Goal: Task Accomplishment & Management: Complete application form

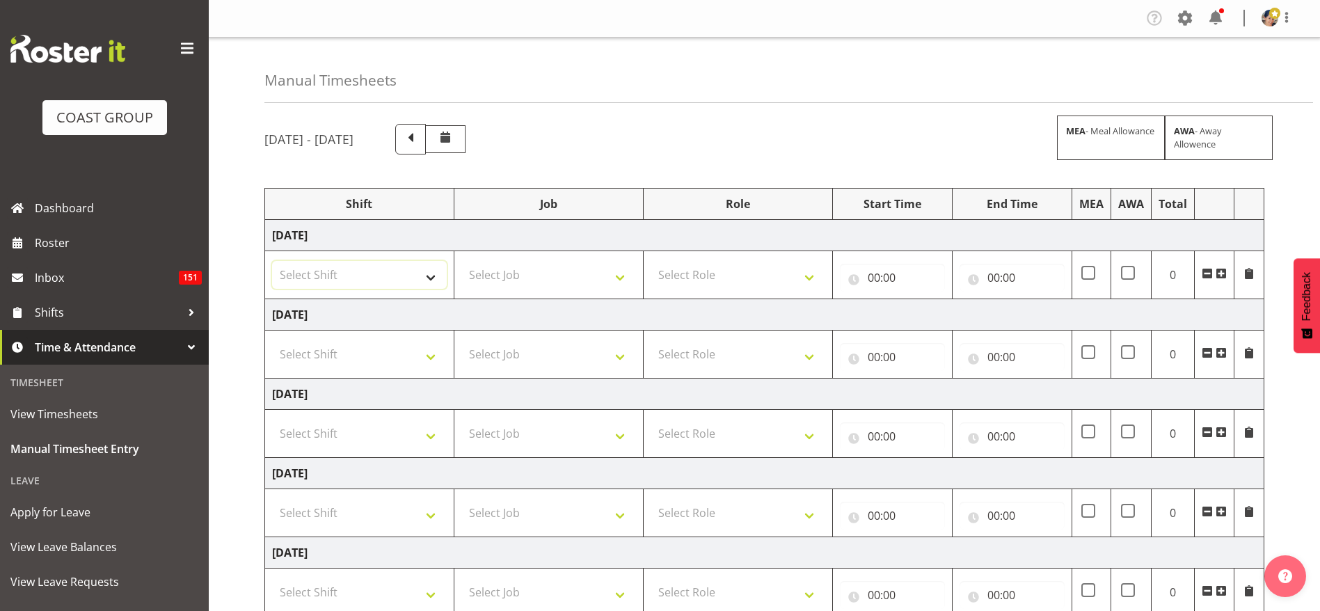
click at [376, 276] on select "Select Shift Break AHICE Break ATSNZ Break Aerospace Break All Blacks casual Br…" at bounding box center [359, 275] width 175 height 28
select select "1404"
click at [272, 261] on select "Select Shift Break AHICE Break ATSNZ Break Aerospace Break All Blacks casual Br…" at bounding box center [359, 275] width 175 height 28
click at [570, 275] on select "Select Job 1 Carlton Events 1 [PERSON_NAME][GEOGRAPHIC_DATA] 1 [PERSON_NAME][GE…" at bounding box center [548, 275] width 175 height 28
select select "69"
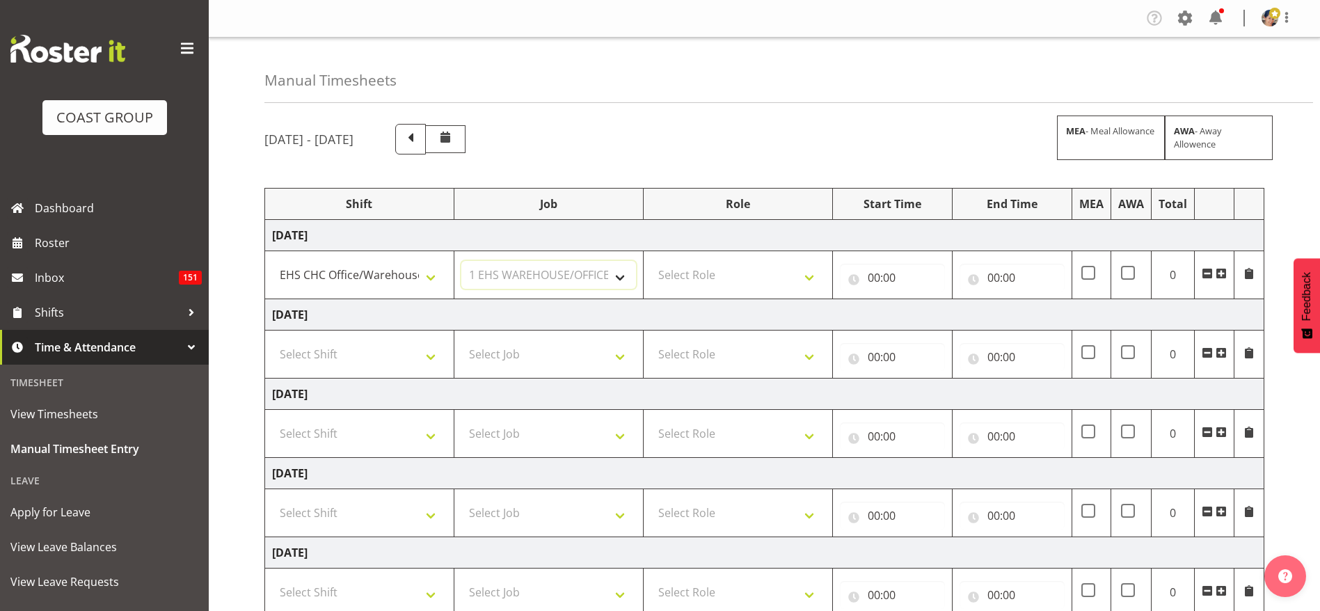
click at [461, 261] on select "Select Job 1 Carlton Events 1 [PERSON_NAME][GEOGRAPHIC_DATA] 1 [PERSON_NAME][GE…" at bounding box center [548, 275] width 175 height 28
click at [770, 280] on select "Select Role ACCOUNT MANAGER Account Manager" at bounding box center [738, 275] width 175 height 28
select select "37"
click at [651, 261] on select "Select Role ACCOUNT MANAGER Account Manager" at bounding box center [738, 275] width 175 height 28
click at [880, 269] on input "00:00" at bounding box center [892, 278] width 105 height 28
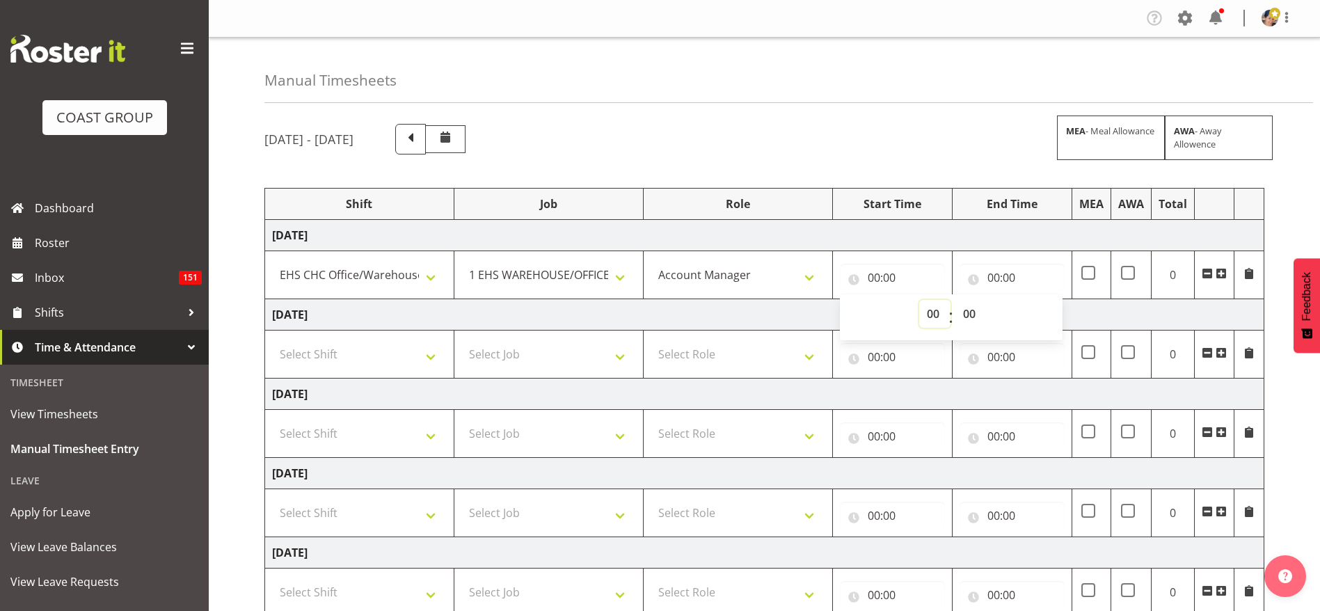
click at [937, 321] on select "00 01 02 03 04 05 06 07 08 09 10 11 12 13 14 15 16 17 18 19 20 21 22 23" at bounding box center [934, 314] width 31 height 28
select select "6"
click at [919, 300] on select "00 01 02 03 04 05 06 07 08 09 10 11 12 13 14 15 16 17 18 19 20 21 22 23" at bounding box center [934, 314] width 31 height 28
type input "06:00"
click at [973, 312] on select "00 01 02 03 04 05 06 07 08 09 10 11 12 13 14 15 16 17 18 19 20 21 22 23 24 25 2…" at bounding box center [970, 314] width 31 height 28
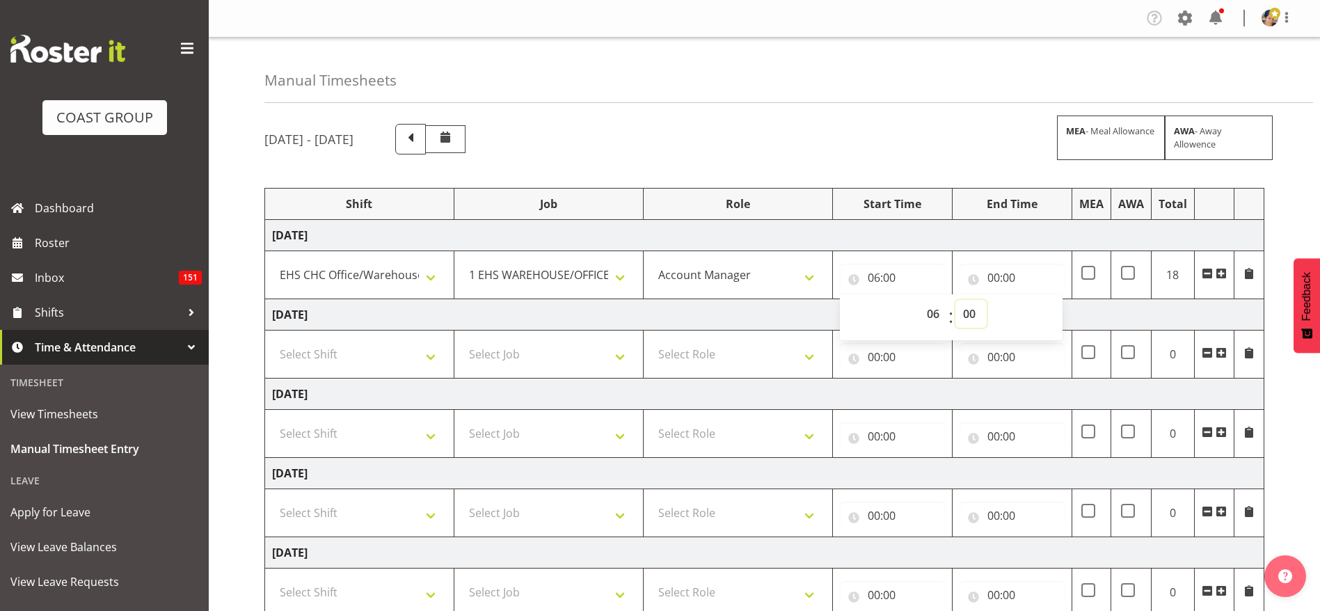
select select "30"
click at [955, 300] on select "00 01 02 03 04 05 06 07 08 09 10 11 12 13 14 15 16 17 18 19 20 21 22 23 24 25 2…" at bounding box center [970, 314] width 31 height 28
type input "06:30"
click at [1015, 276] on input "00:00" at bounding box center [1011, 278] width 105 height 28
click at [1058, 312] on select "00 01 02 03 04 05 06 07 08 09 10 11 12 13 14 15 16 17 18 19 20 21 22 23" at bounding box center [1054, 314] width 31 height 28
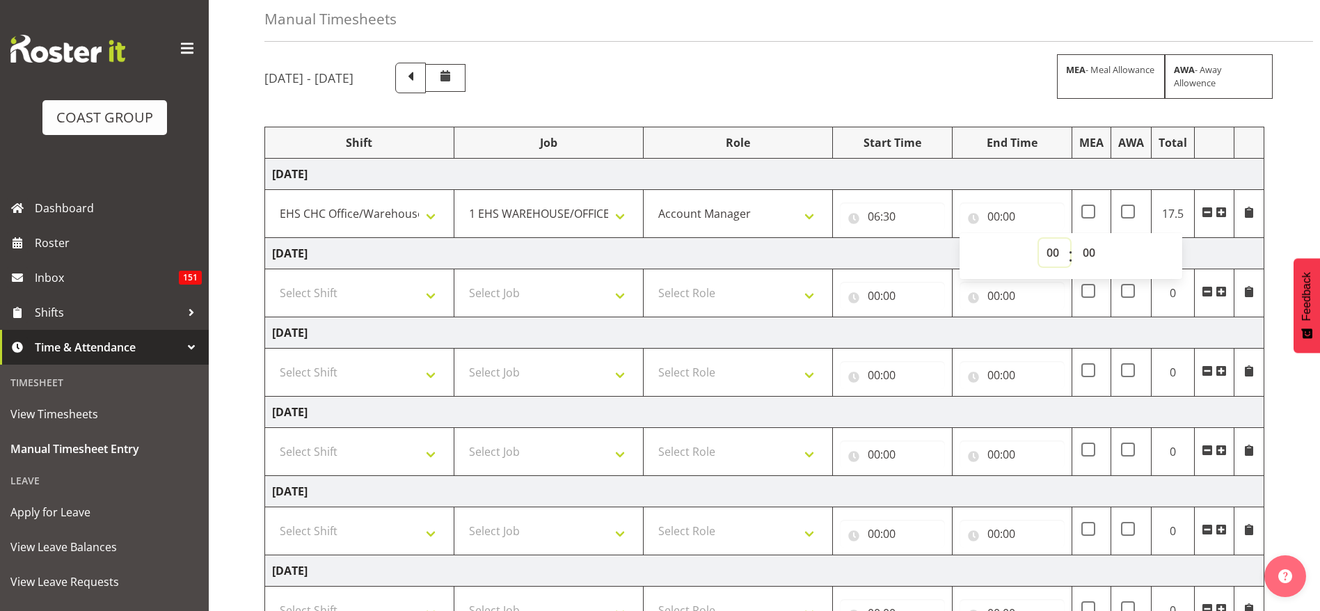
scroll to position [104, 0]
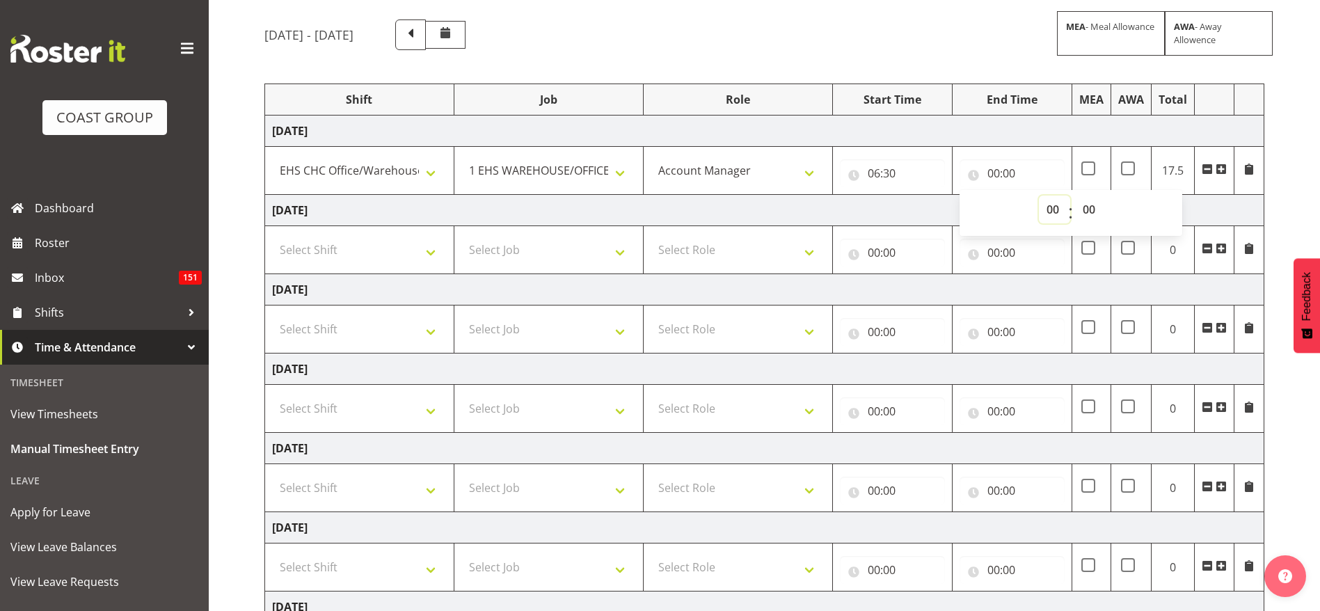
click at [1052, 207] on select "00 01 02 03 04 05 06 07 08 09 10 11 12 13 14 15 16 17 18 19 20 21 22 23" at bounding box center [1054, 210] width 31 height 28
select select "18"
click at [1039, 196] on select "00 01 02 03 04 05 06 07 08 09 10 11 12 13 14 15 16 17 18 19 20 21 22 23" at bounding box center [1054, 210] width 31 height 28
type input "18:00"
click at [875, 42] on div "[DATE] - [DATE] MEA - Meal Allowance AWA - Away Allowence" at bounding box center [764, 34] width 1000 height 31
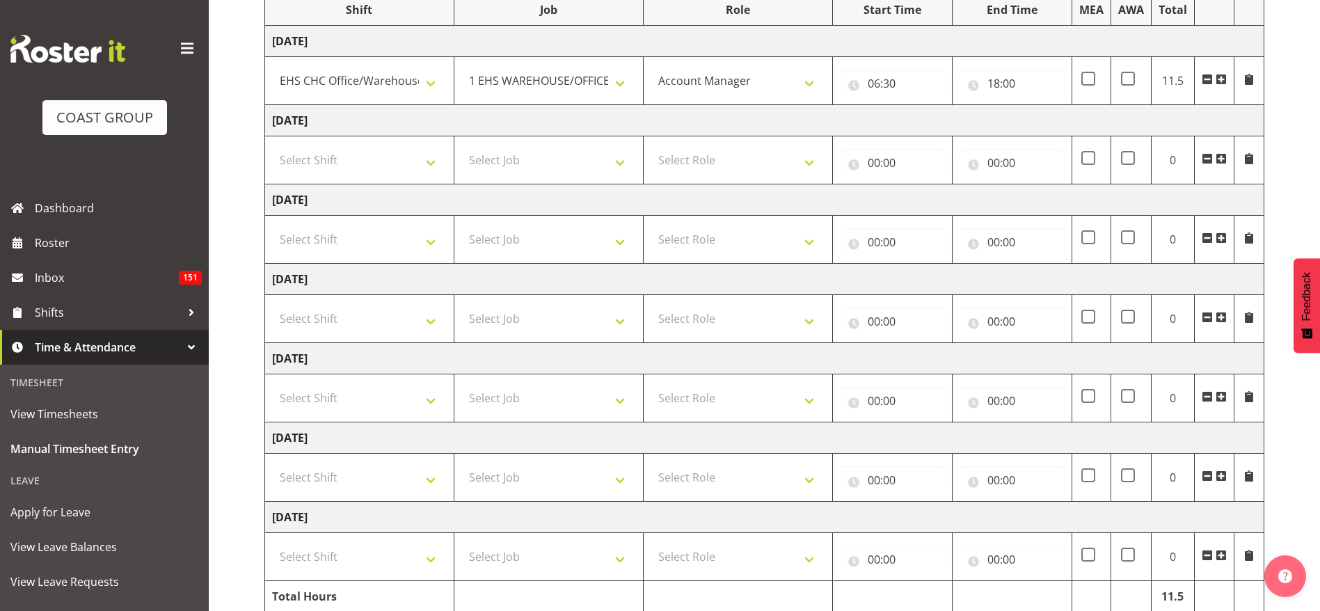
scroll to position [258, 0]
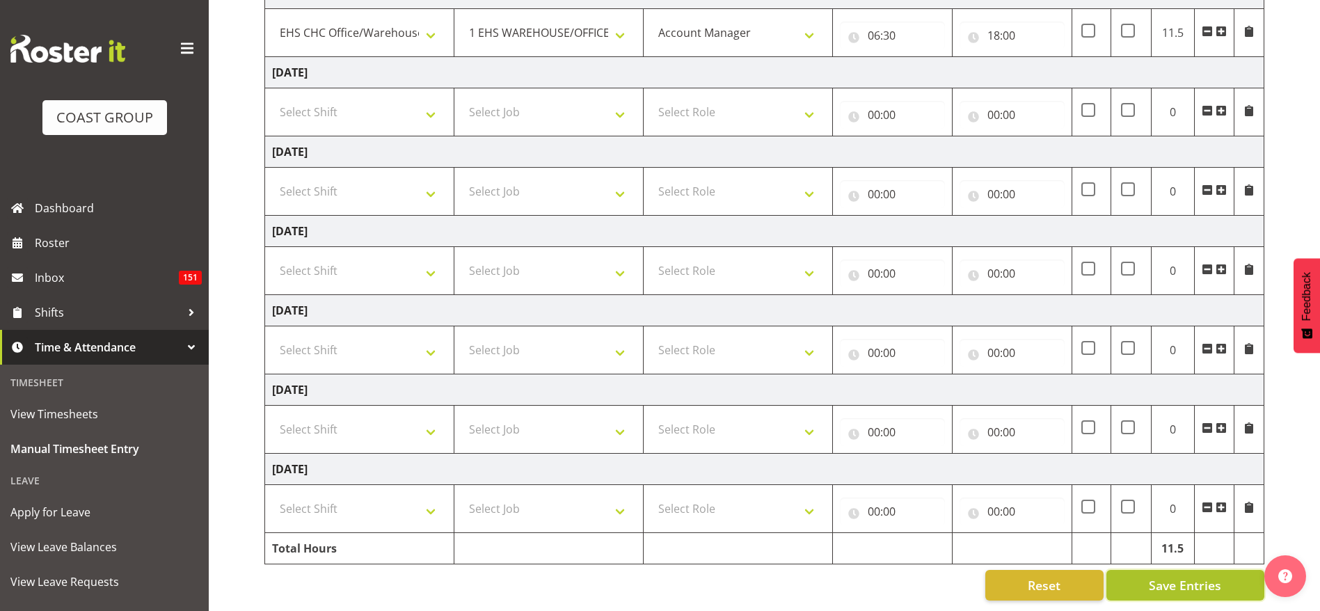
click at [1193, 576] on span "Save Entries" at bounding box center [1185, 585] width 72 height 18
